Goal: Task Accomplishment & Management: Manage account settings

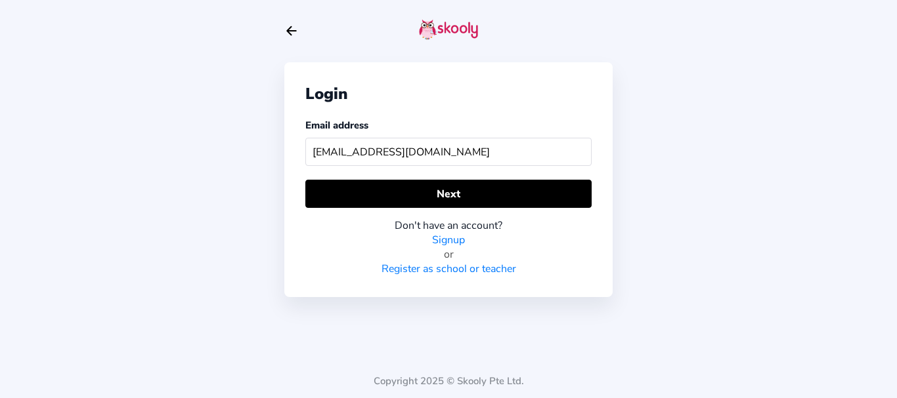
type input "[EMAIL_ADDRESS][DOMAIN_NAME]"
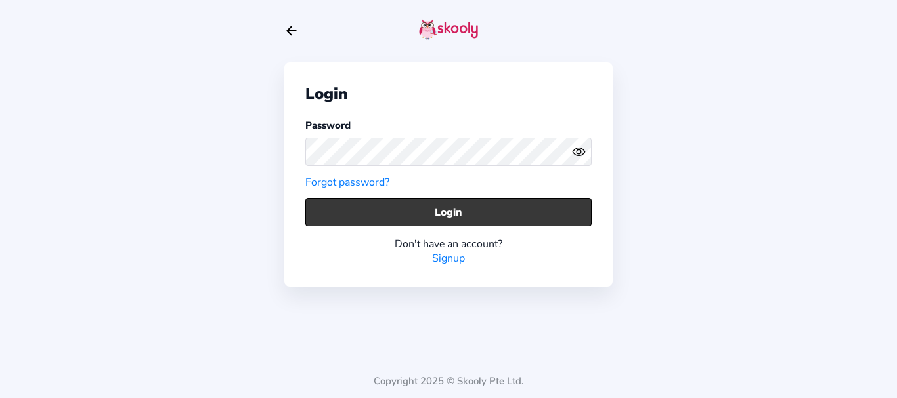
click at [327, 213] on button "Login" at bounding box center [448, 212] width 286 height 28
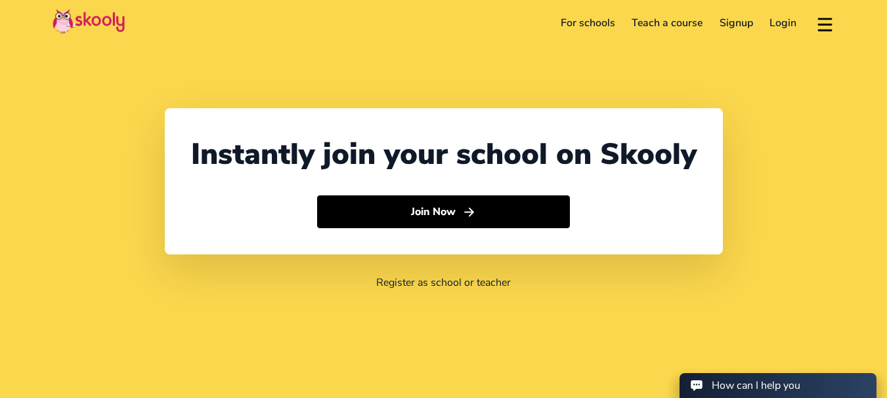
select select "91"
select select "[GEOGRAPHIC_DATA]"
select select "[GEOGRAPHIC_DATA]/[GEOGRAPHIC_DATA]"
click at [774, 23] on link "Login" at bounding box center [783, 22] width 44 height 21
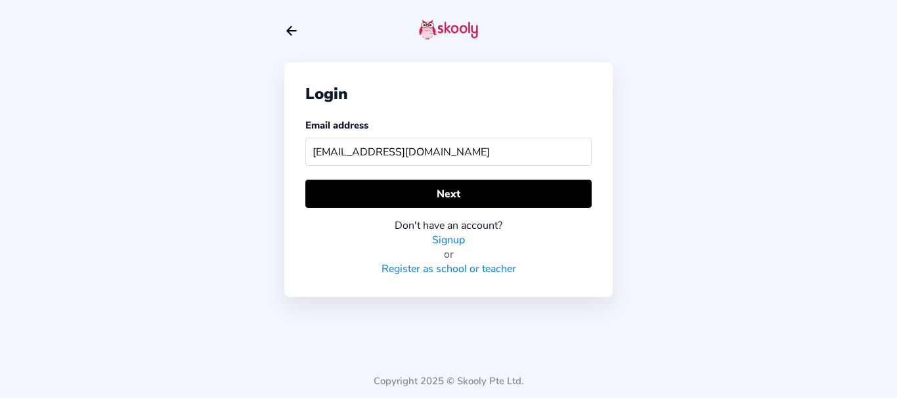
type input "[EMAIL_ADDRESS][DOMAIN_NAME]"
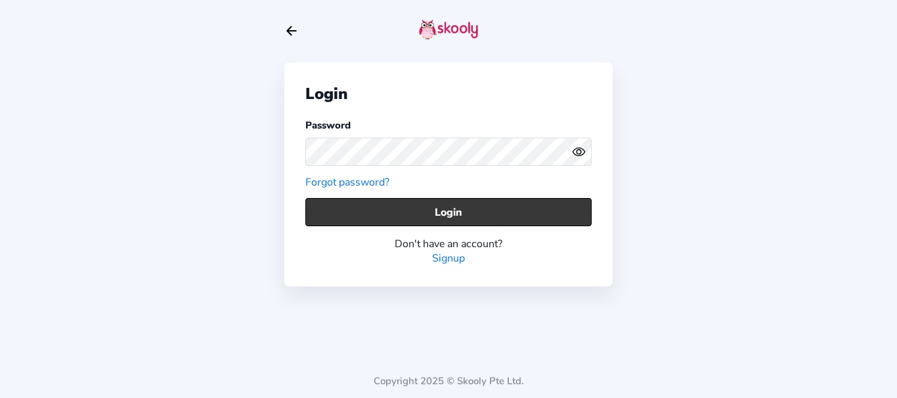
click at [347, 211] on button "Login" at bounding box center [448, 212] width 286 height 28
